Goal: Book appointment/travel/reservation

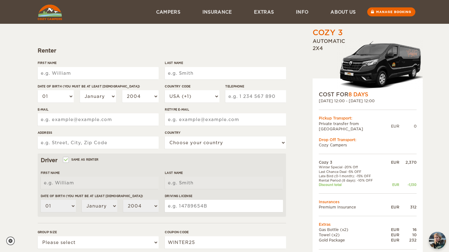
scroll to position [47, 0]
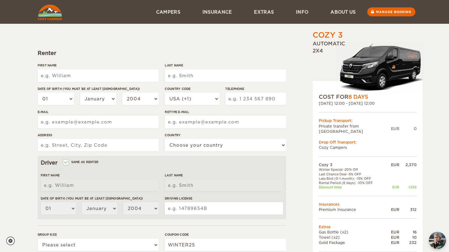
click at [71, 73] on input "First Name" at bounding box center [98, 75] width 121 height 12
type input "[PERSON_NAME]"
click at [177, 79] on input "Last Name" at bounding box center [225, 75] width 121 height 12
type input "Downs"
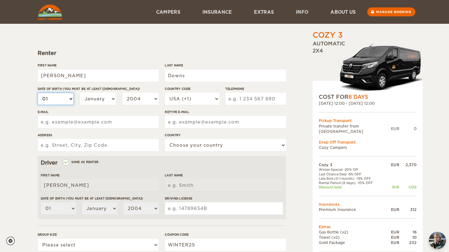
type input "Downs"
click at [47, 98] on select "01 02 03 04 05 06 07 08 09 10 11 12 13 14 15 16 17 18 19 20 21 22 23 24 25 26 2…" at bounding box center [56, 98] width 36 height 12
select select "09"
click at [54, 96] on select "01 02 03 04 05 06 07 08 09 10 11 12 13 14 15 16 17 18 19 20 21 22 23 24 25 26 2…" at bounding box center [56, 98] width 36 height 12
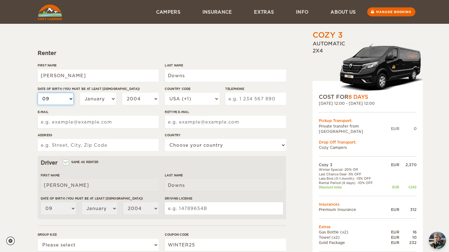
select select "08"
click at [93, 101] on select "January February March April May June July August September October November De…" at bounding box center [98, 98] width 36 height 12
select select "10"
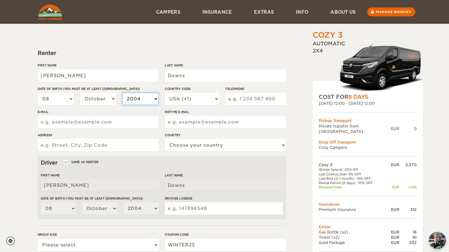
click at [138, 99] on select "2004 2003 2002 2001 2000 1999 1998 1997 1996 1995 1994 1993 1992 1991 1990 1989…" at bounding box center [140, 98] width 36 height 12
select select "1994"
click at [89, 119] on input "E-mail" at bounding box center [98, 122] width 121 height 12
type input "[EMAIL_ADDRESS][DOMAIN_NAME]"
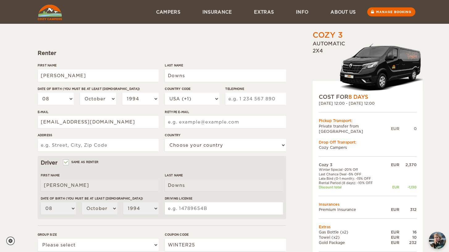
click at [69, 144] on input "Address" at bounding box center [98, 145] width 121 height 12
type input "[STREET_ADDRESS]"
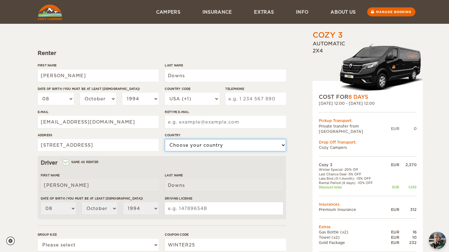
click at [207, 145] on select "Choose your country [GEOGRAPHIC_DATA] [GEOGRAPHIC_DATA] [GEOGRAPHIC_DATA] [GEOG…" at bounding box center [225, 145] width 121 height 12
select select "221"
click at [196, 119] on input "Retype E-mail" at bounding box center [225, 122] width 121 height 12
type input "[EMAIL_ADDRESS][DOMAIN_NAME]"
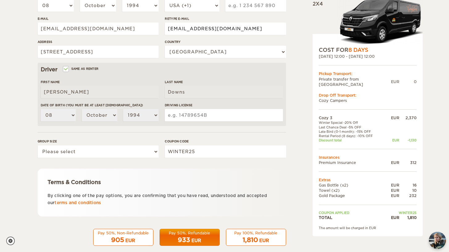
scroll to position [150, 0]
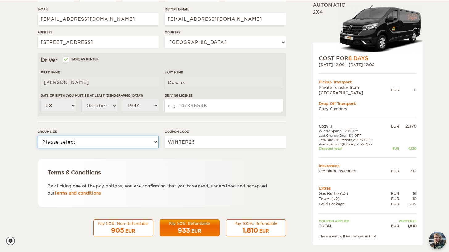
click at [149, 143] on select "Please select 1 2 3" at bounding box center [98, 142] width 121 height 12
select select "2"
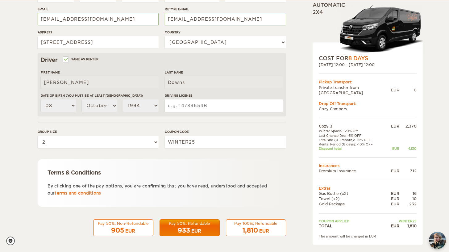
click at [179, 105] on input "Driving License" at bounding box center [224, 105] width 118 height 12
type input "20272169"
click at [174, 122] on hr at bounding box center [162, 122] width 248 height 0
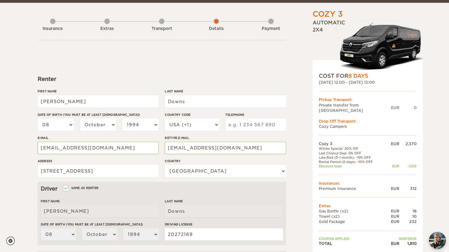
scroll to position [0, 0]
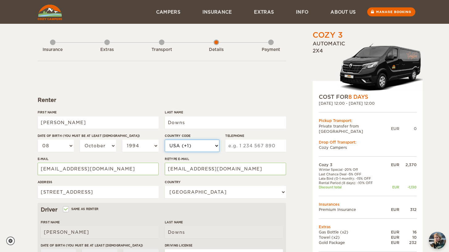
click at [183, 146] on select "USA (+1) [GEOGRAPHIC_DATA] (+44) [GEOGRAPHIC_DATA] (+49) [GEOGRAPHIC_DATA] (+21…" at bounding box center [192, 145] width 54 height 12
click at [204, 145] on select "USA (+1) [GEOGRAPHIC_DATA] (+44) [GEOGRAPHIC_DATA] (+49) [GEOGRAPHIC_DATA] (+21…" at bounding box center [192, 145] width 54 height 12
select select "44"
click at [244, 150] on input "Telephone" at bounding box center [255, 145] width 60 height 12
type input "7979776722"
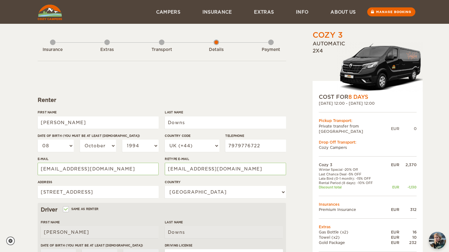
click at [249, 85] on form "Renter First Name [PERSON_NAME] Last Name [PERSON_NAME] Date of birth (You must…" at bounding box center [162, 223] width 248 height 325
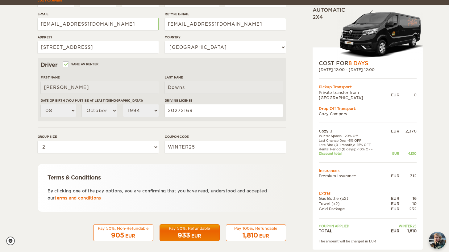
scroll to position [150, 0]
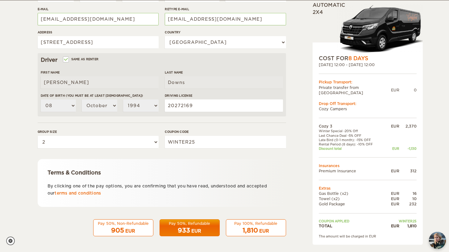
click at [254, 222] on div "Pay 100%, Refundable" at bounding box center [256, 222] width 52 height 5
